Goal: Find contact information: Find contact information

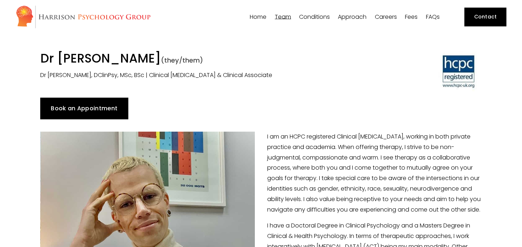
click at [59, 109] on link "Book an Appointment" at bounding box center [84, 109] width 88 height 22
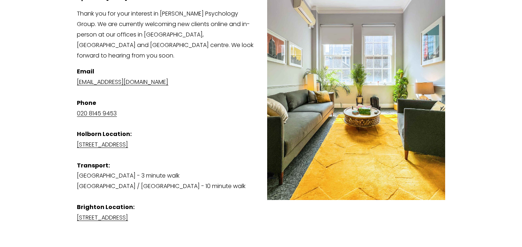
scroll to position [135, 0]
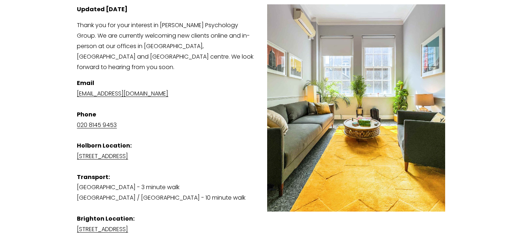
drag, startPoint x: 199, startPoint y: 82, endPoint x: 68, endPoint y: 87, distance: 131.6
copy link "[EMAIL_ADDRESS][DOMAIN_NAME]"
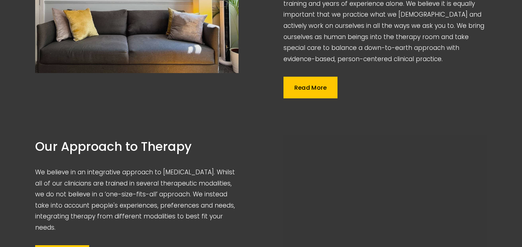
scroll to position [460, 0]
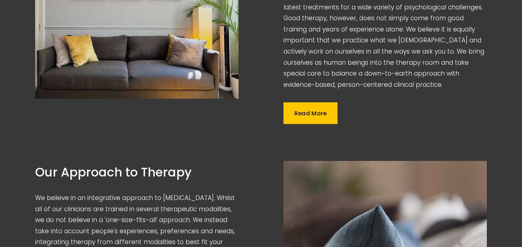
click at [316, 103] on link "Read More" at bounding box center [310, 114] width 54 height 22
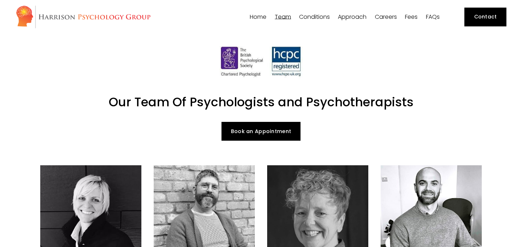
click at [484, 19] on link "Contact" at bounding box center [485, 17] width 42 height 19
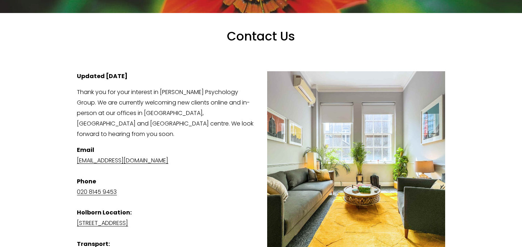
drag, startPoint x: 201, startPoint y: 150, endPoint x: 76, endPoint y: 150, distance: 125.7
click at [76, 150] on div "Updated [DATE] Thank you for your interest in [PERSON_NAME] Psychology Group. W…" at bounding box center [261, 213] width 380 height 297
copy link "[EMAIL_ADDRESS][DOMAIN_NAME]"
